Goal: Information Seeking & Learning: Learn about a topic

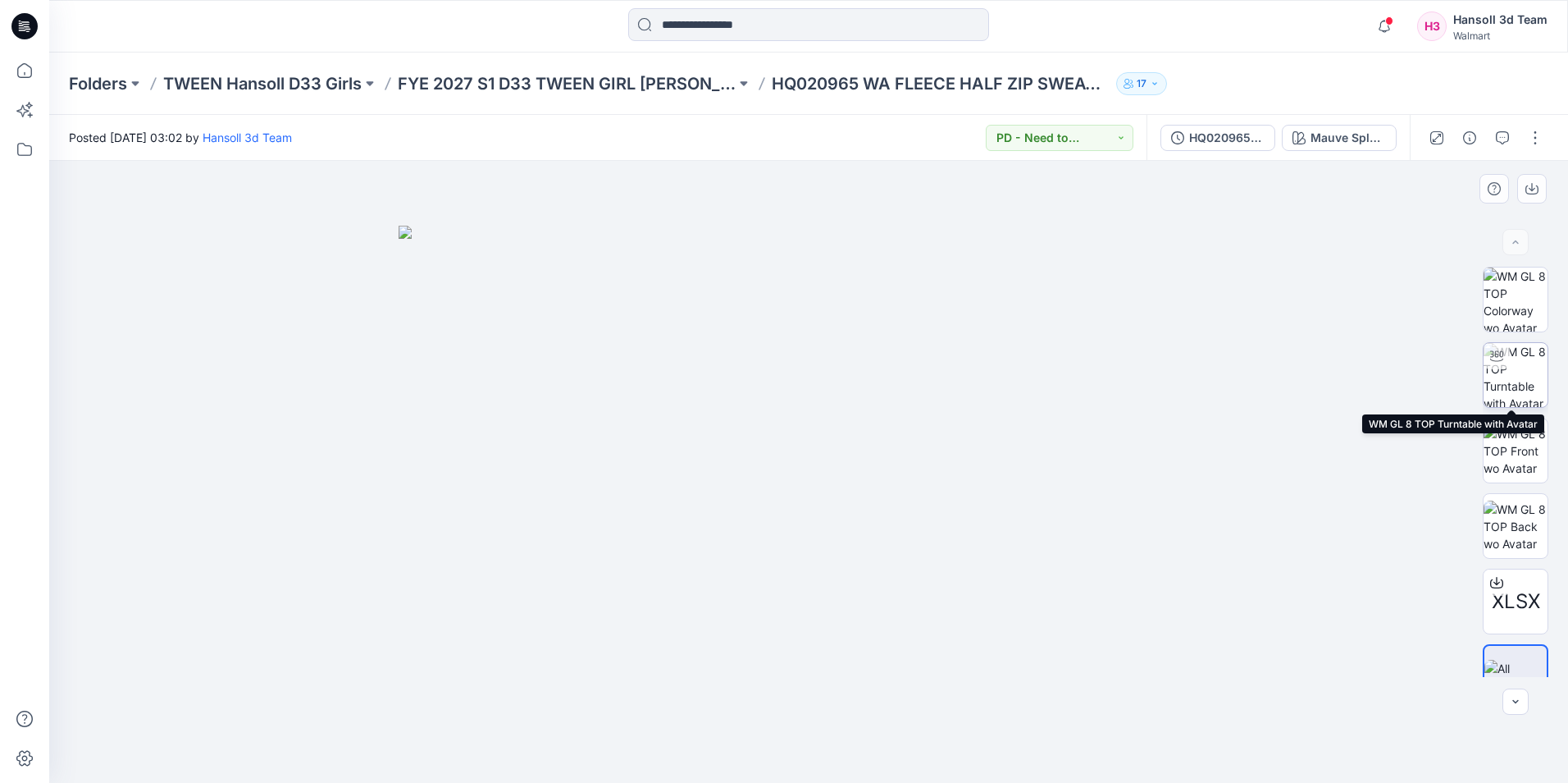
click at [1506, 384] on img at bounding box center [1515, 375] width 64 height 64
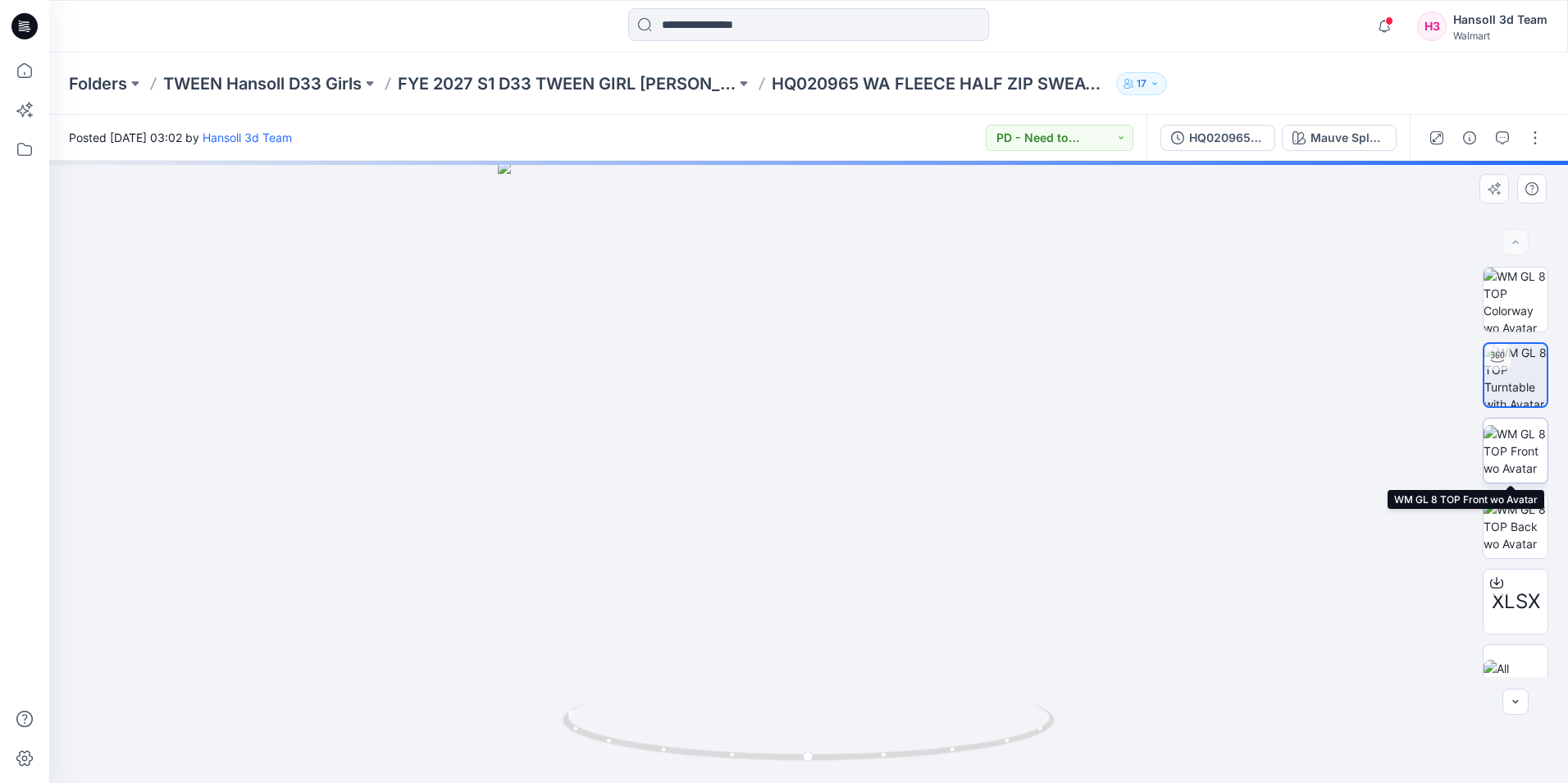
click at [1524, 437] on img at bounding box center [1515, 450] width 64 height 52
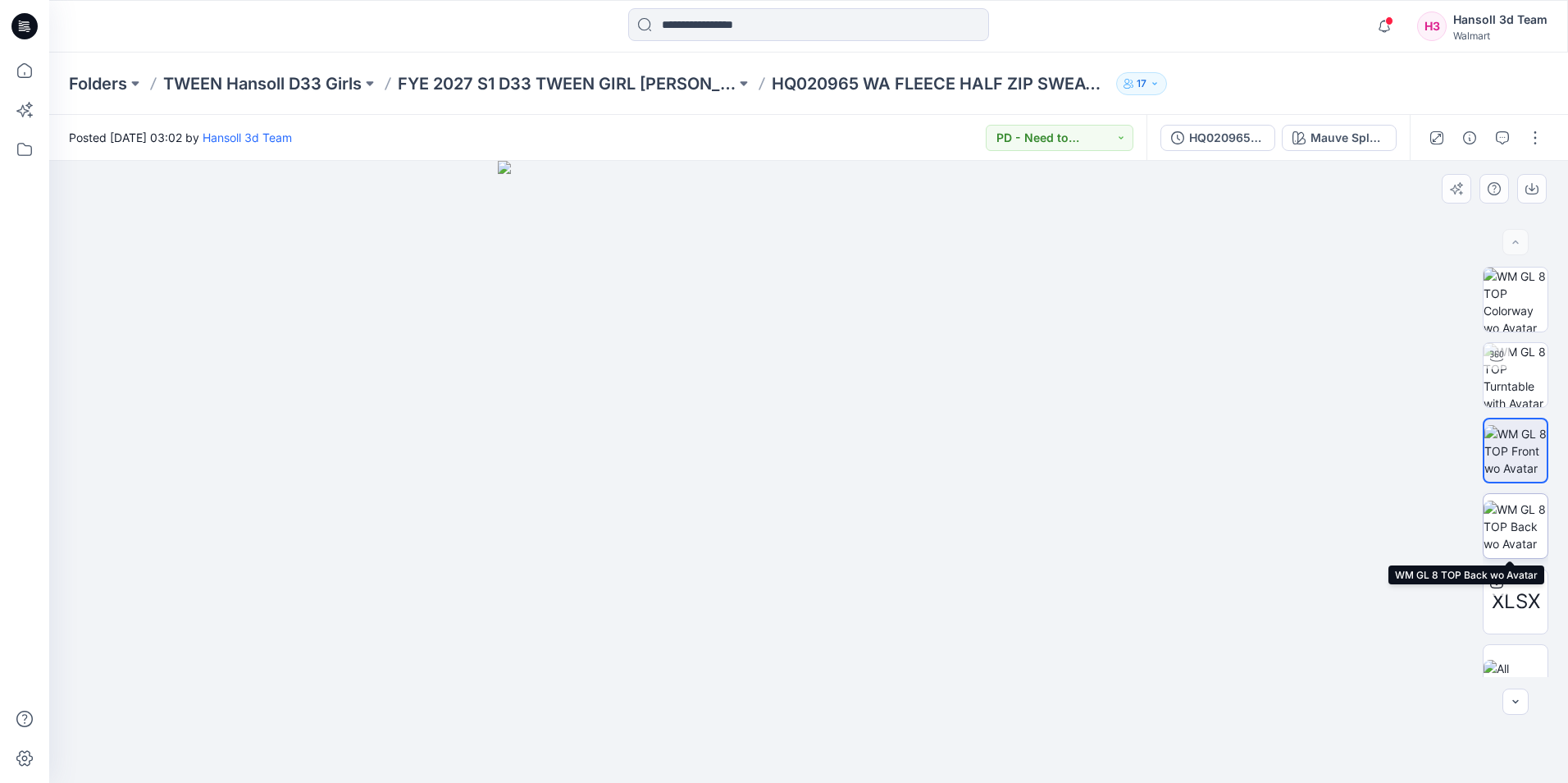
click at [1528, 515] on img at bounding box center [1515, 526] width 64 height 52
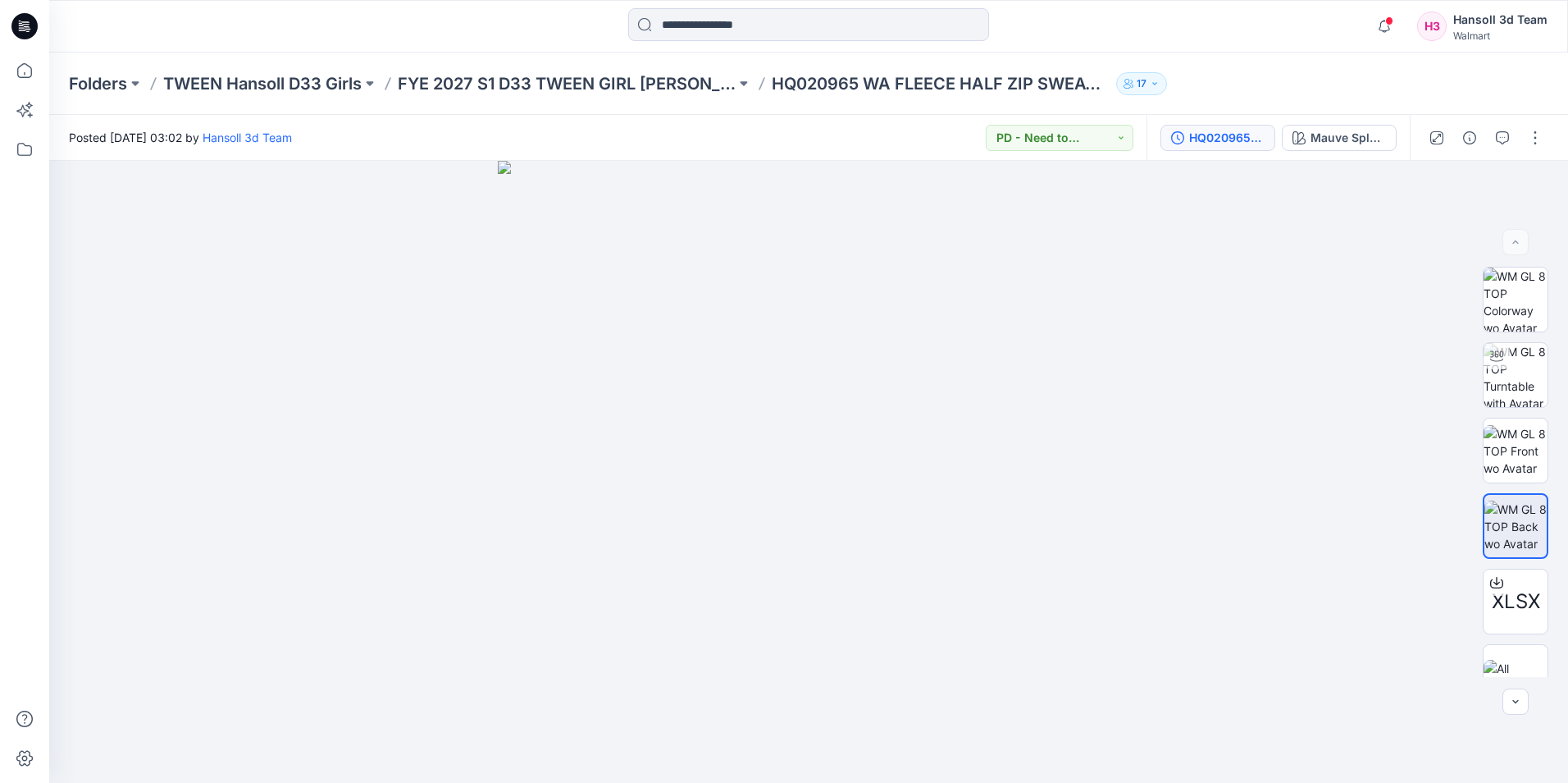
click at [1231, 133] on div "HQ020965_ ADM FC _ TWN FLEECE HALF ZIP SWEATSHIRT_CURRENT FIT M" at bounding box center [1227, 137] width 76 height 18
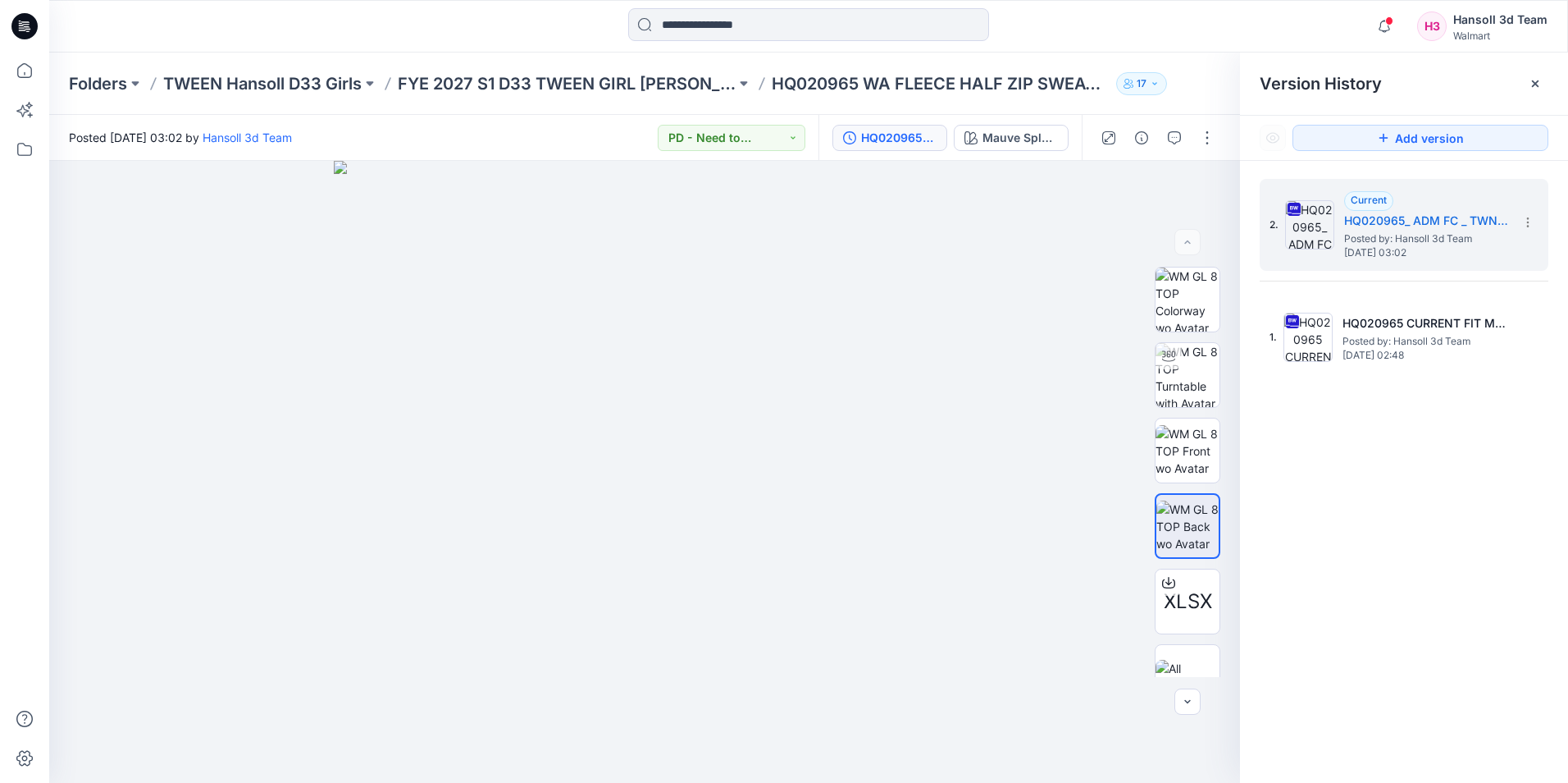
click at [1425, 456] on div "2. Current HQ020965_ ADM FC _ TWN FLEECE HALF ZIP SWEATSHIRT_CURRENT FIT M Post…" at bounding box center [1403, 483] width 328 height 646
click at [1177, 389] on img at bounding box center [1188, 375] width 64 height 64
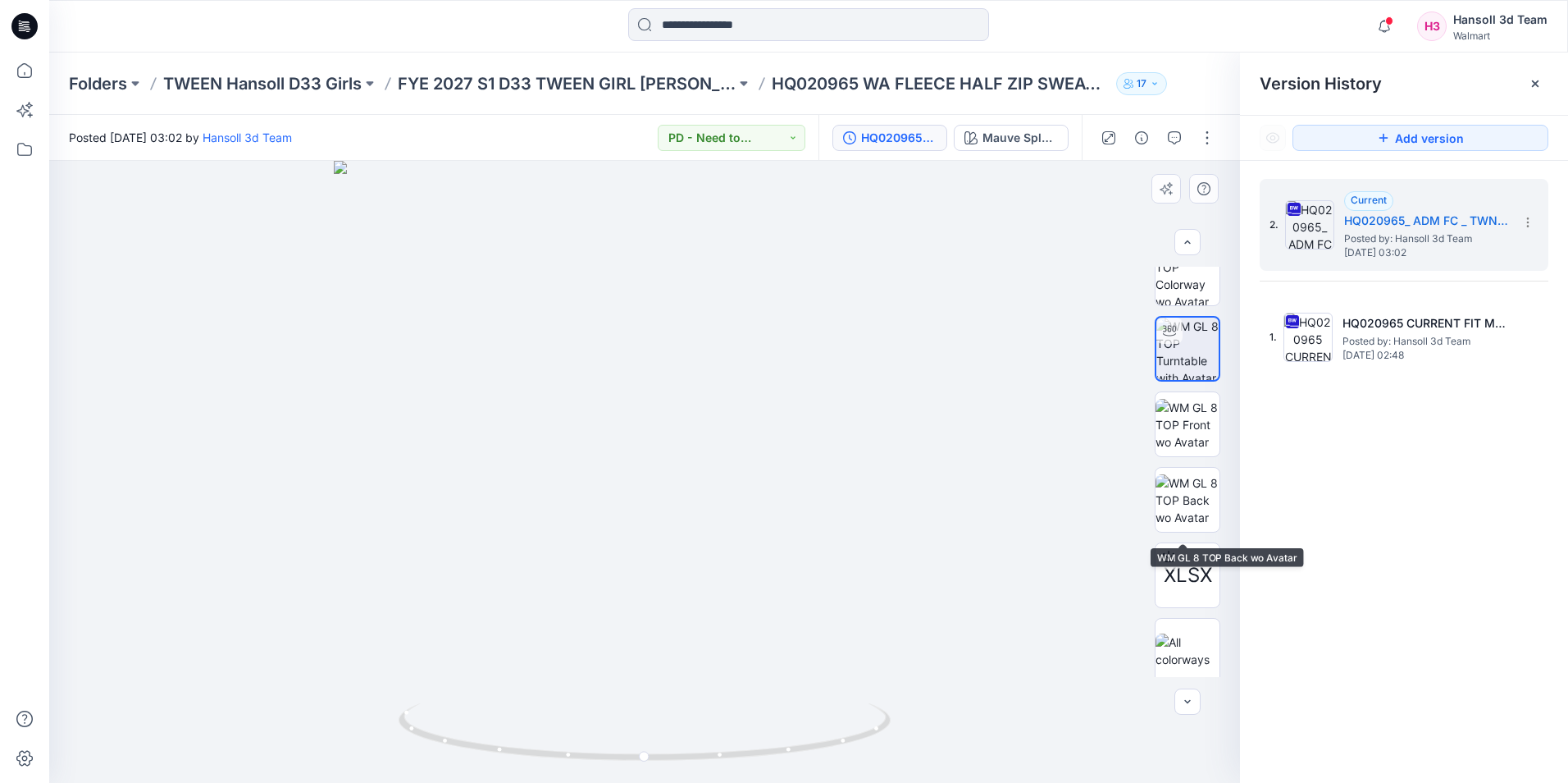
scroll to position [33, 0]
